Goal: Information Seeking & Learning: Learn about a topic

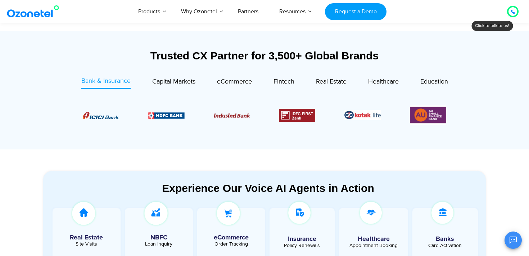
scroll to position [254, 0]
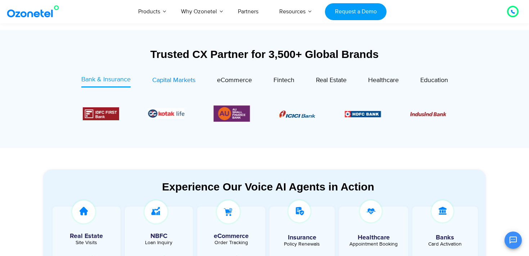
click at [154, 82] on span "Capital Markets" at bounding box center [173, 80] width 43 height 8
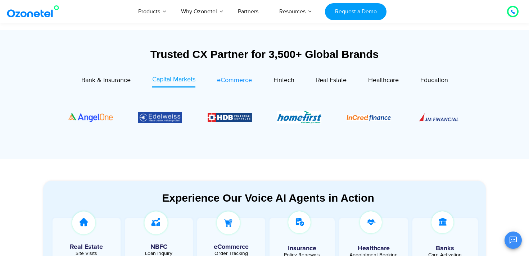
click at [229, 80] on span "eCommerce" at bounding box center [234, 80] width 35 height 8
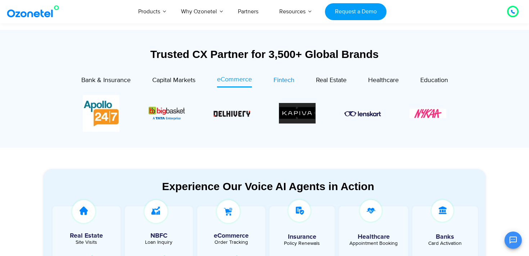
click at [286, 82] on span "Fintech" at bounding box center [284, 80] width 21 height 8
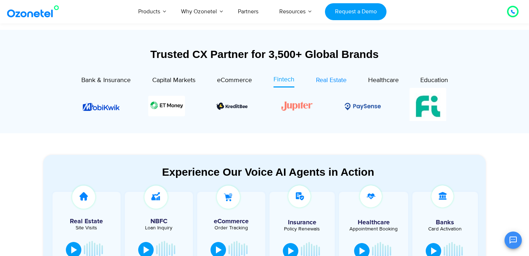
click at [333, 80] on span "Real Estate" at bounding box center [331, 80] width 31 height 8
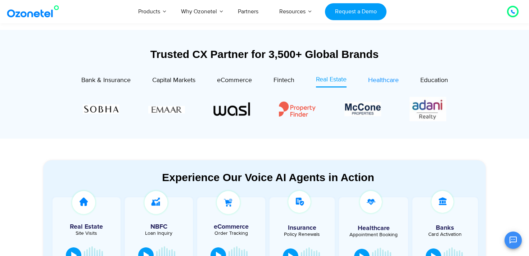
click at [387, 83] on span "Healthcare" at bounding box center [383, 80] width 31 height 8
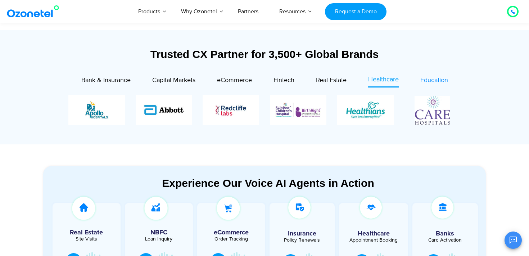
click at [436, 82] on span "Education" at bounding box center [434, 80] width 28 height 8
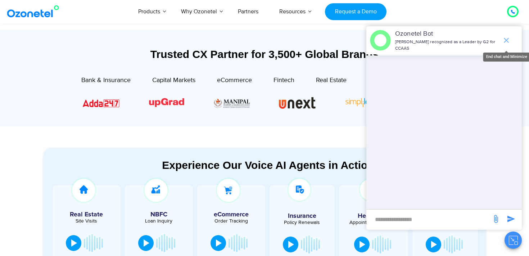
click at [508, 41] on icon "end chat or minimize" at bounding box center [506, 40] width 5 height 5
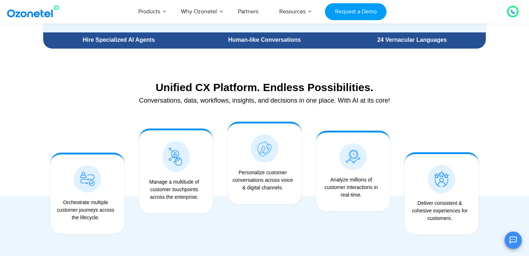
scroll to position [496, 0]
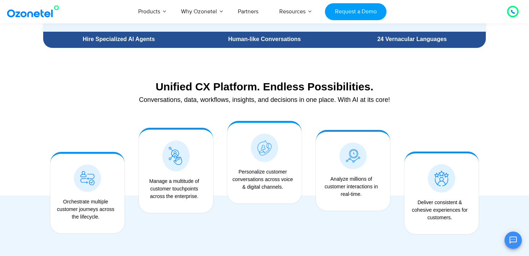
click at [394, 79] on div "Unified CX Platform. Endless Possibilities. Conversations, data, workflows, ins…" at bounding box center [264, 93] width 443 height 33
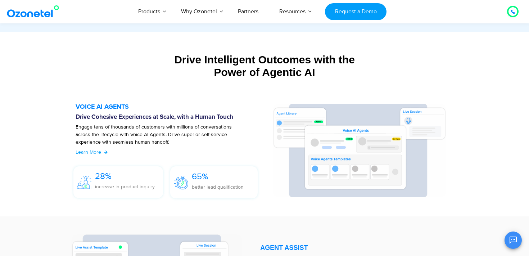
scroll to position [732, 0]
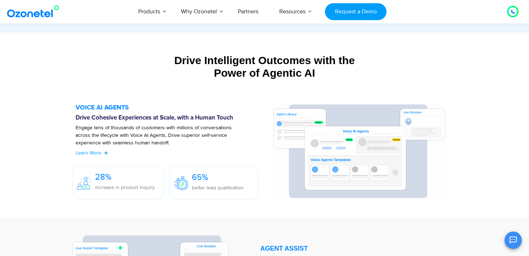
click at [50, 67] on div "Drive Intelligent Outcomes with the Power of Agentic AI" at bounding box center [264, 66] width 443 height 25
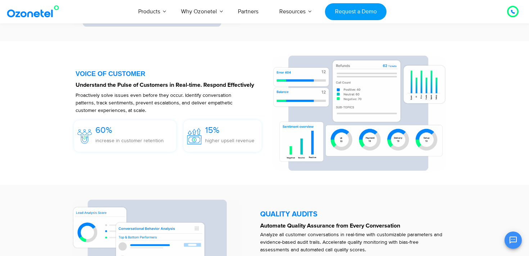
scroll to position [1052, 0]
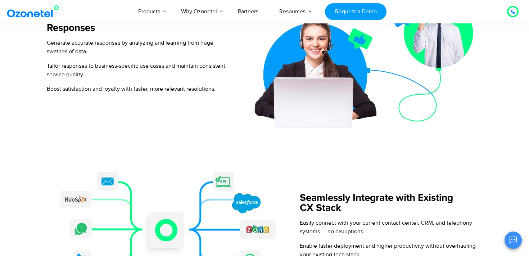
scroll to position [889, 0]
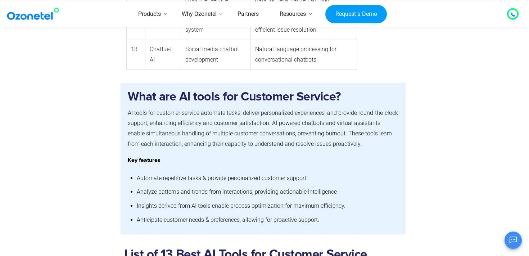
scroll to position [846, 0]
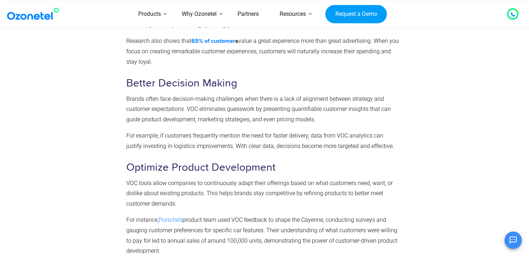
scroll to position [1079, 0]
